Goal: Communication & Community: Participate in discussion

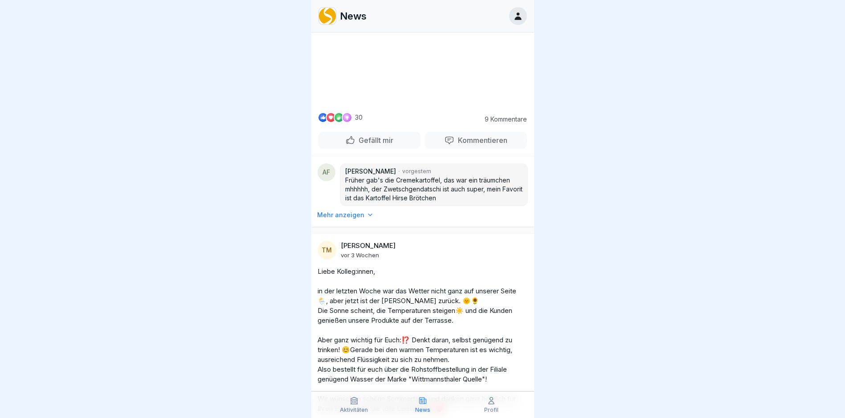
scroll to position [223, 0]
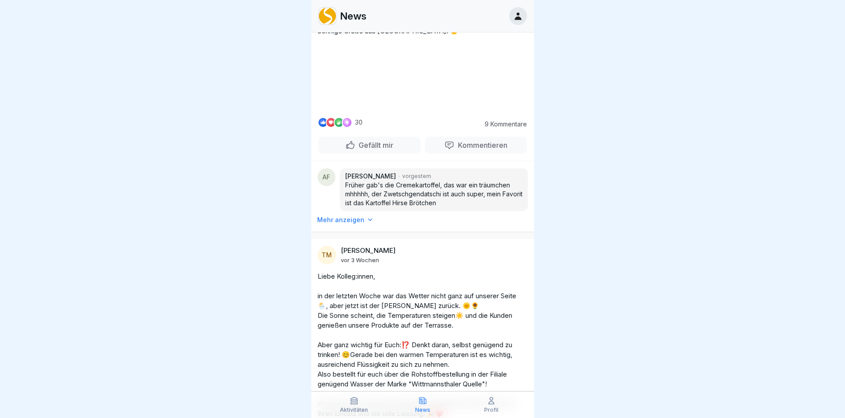
click at [486, 128] on p "9 Kommentare" at bounding box center [502, 124] width 49 height 7
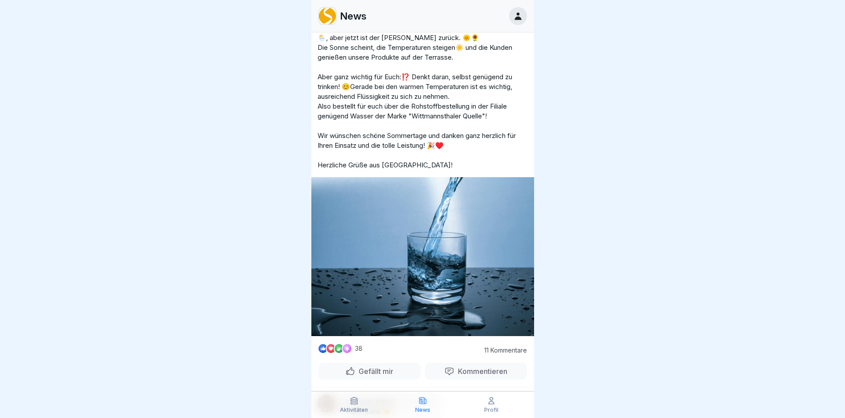
scroll to position [490, 0]
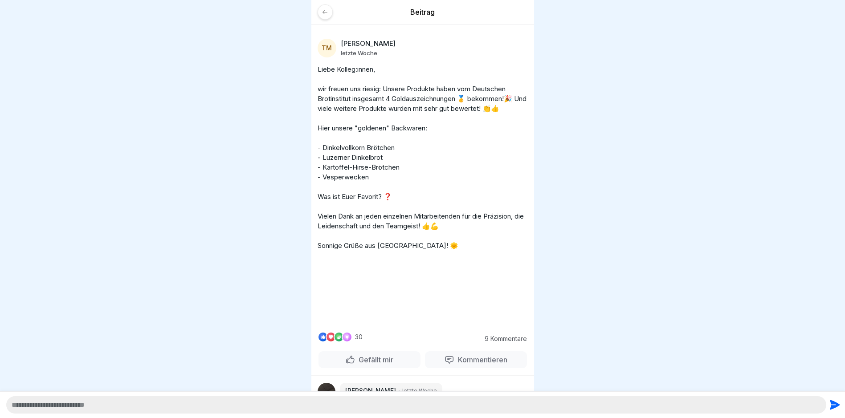
click at [330, 12] on div at bounding box center [325, 11] width 15 height 15
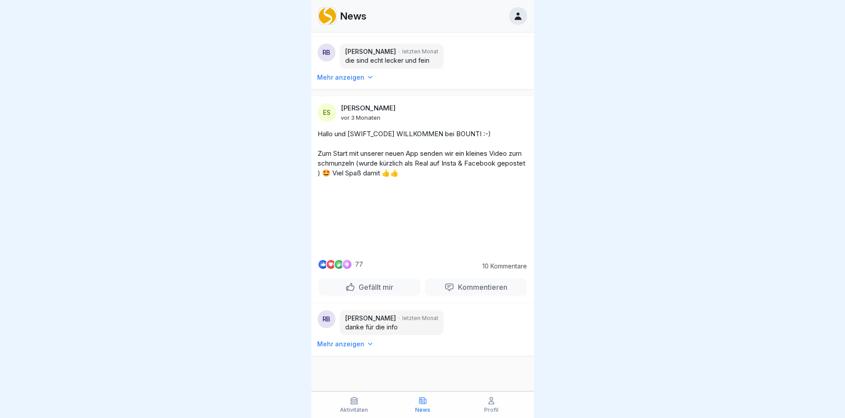
scroll to position [3074, 0]
click at [345, 82] on p "Mehr anzeigen" at bounding box center [340, 77] width 47 height 9
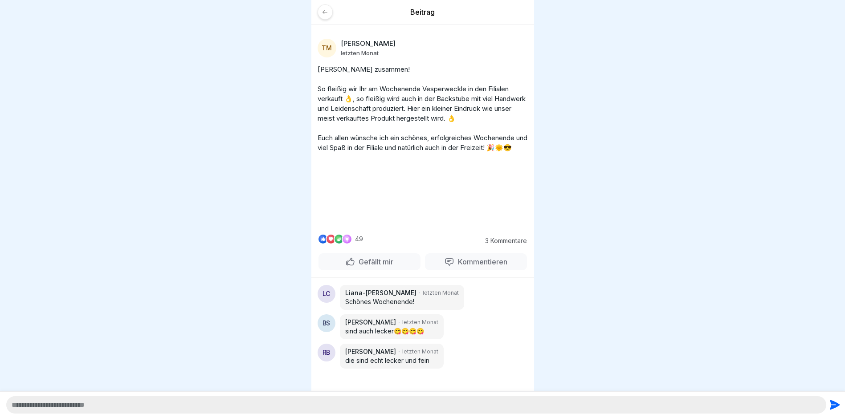
scroll to position [167, 0]
